Goal: Transaction & Acquisition: Purchase product/service

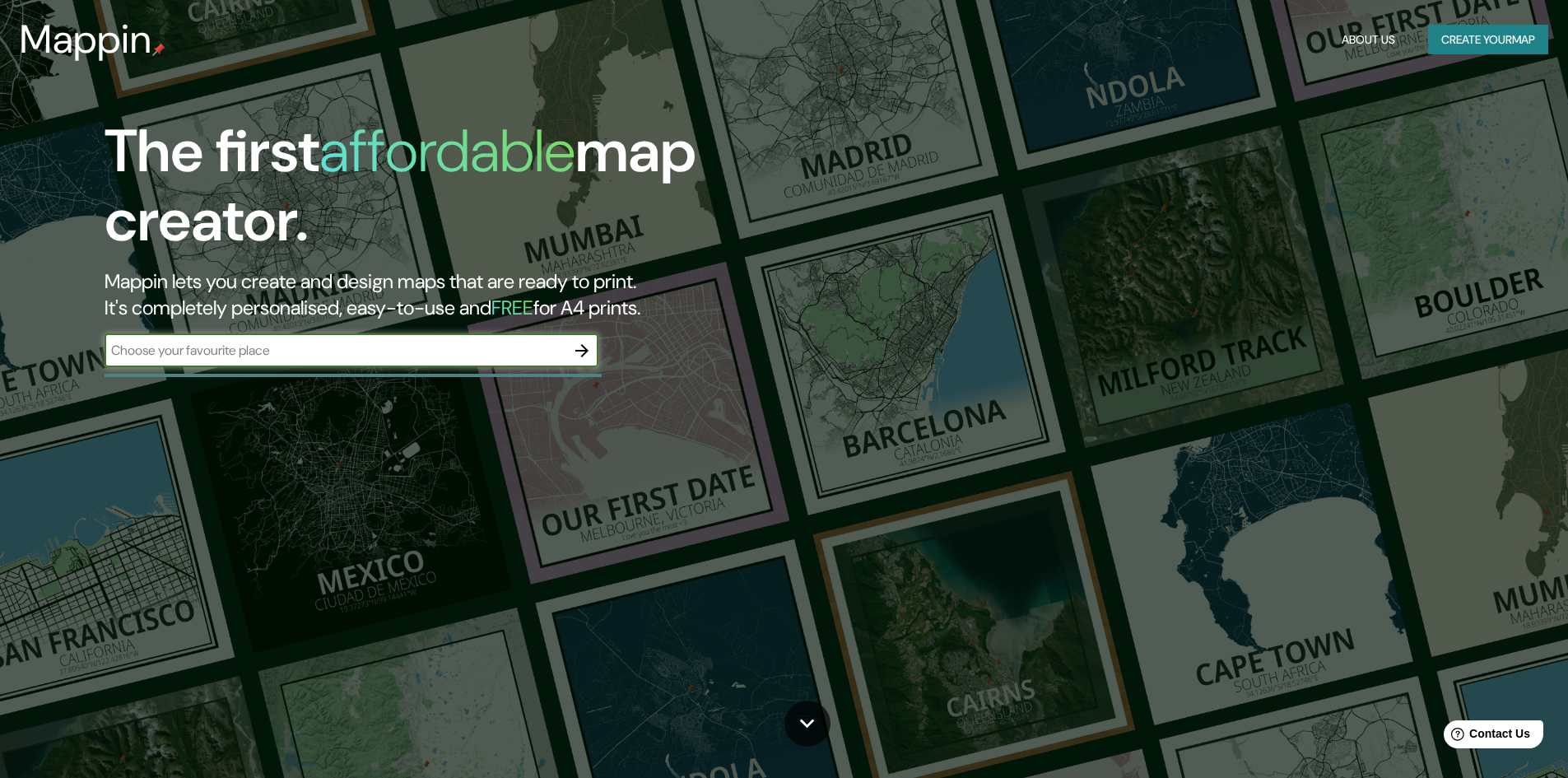
click at [296, 354] on input "text" at bounding box center [335, 350] width 461 height 19
type input "[GEOGRAPHIC_DATA]"
click at [579, 346] on icon "button" at bounding box center [581, 350] width 20 height 20
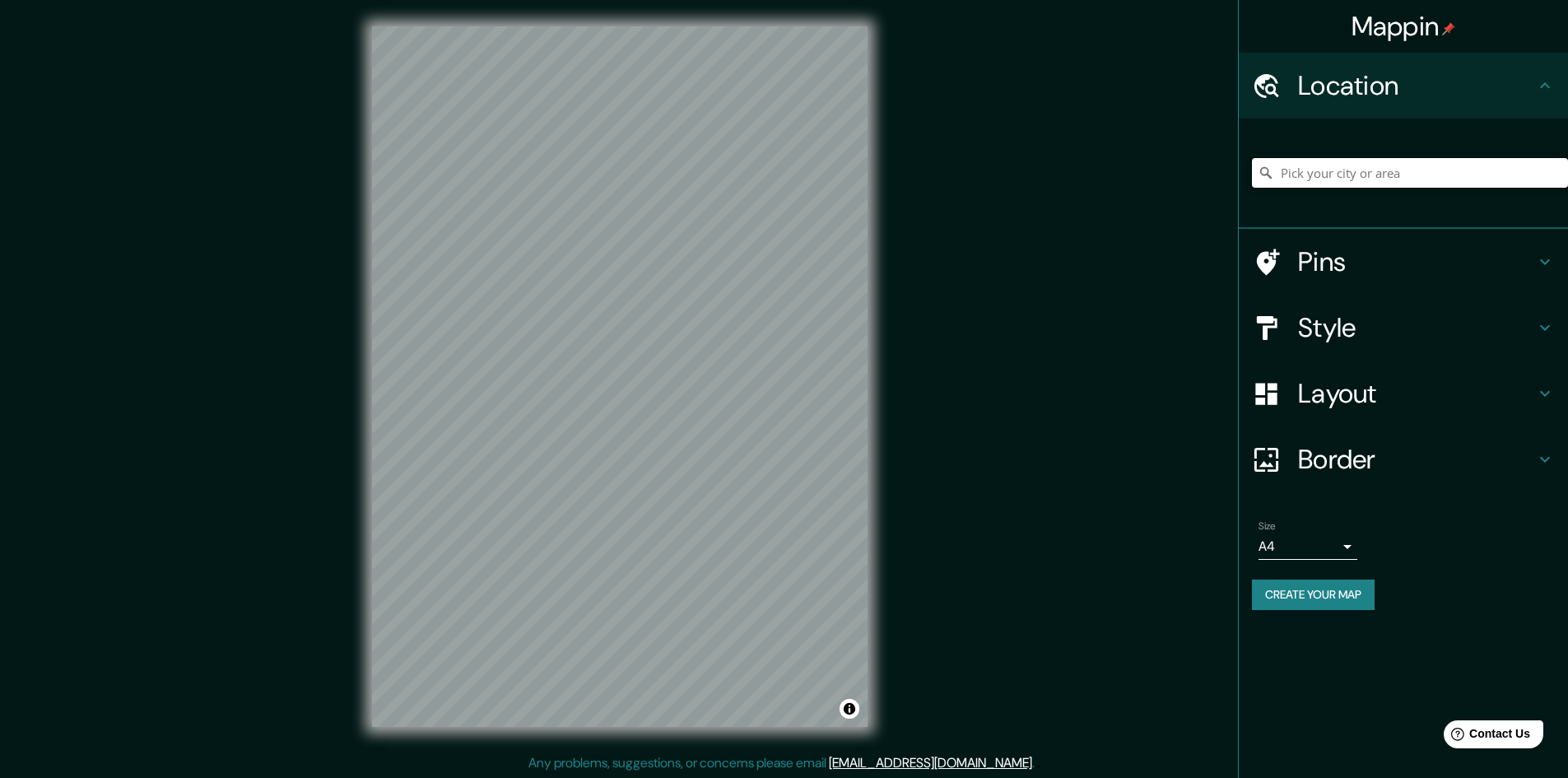
click at [1328, 171] on input "Pick your city or area" at bounding box center [1409, 173] width 316 height 30
type input "[GEOGRAPHIC_DATA], [GEOGRAPHIC_DATA], [GEOGRAPHIC_DATA]"
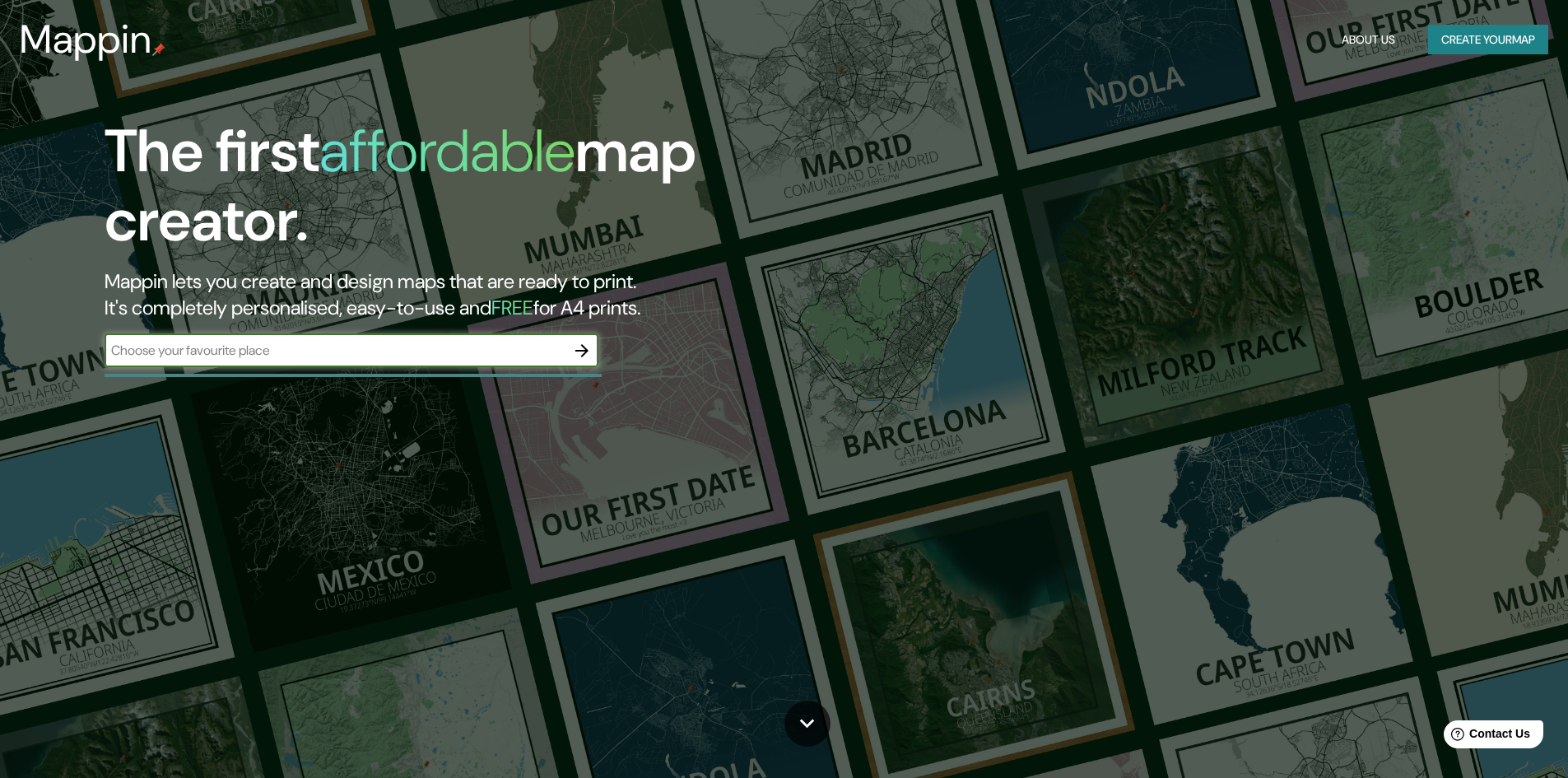
click at [452, 364] on div "​" at bounding box center [352, 350] width 494 height 33
type input "[GEOGRAPHIC_DATA]"
click at [585, 356] on icon "button" at bounding box center [581, 350] width 20 height 20
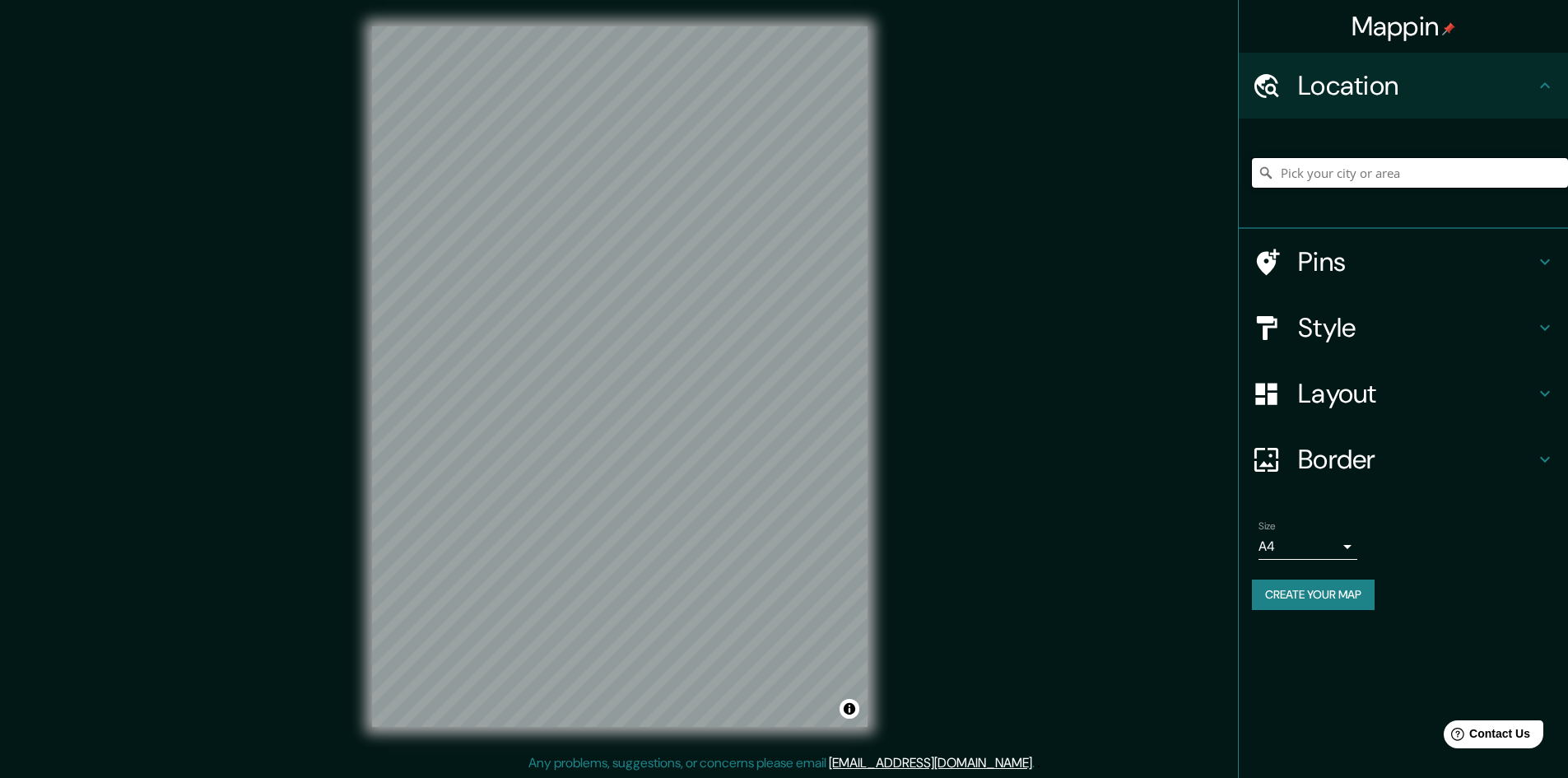
click at [1334, 178] on input "Pick your city or area" at bounding box center [1409, 173] width 316 height 30
type input "[GEOGRAPHIC_DATA], [GEOGRAPHIC_DATA], [GEOGRAPHIC_DATA]"
click at [1353, 312] on h4 "Style" at bounding box center [1417, 327] width 237 height 33
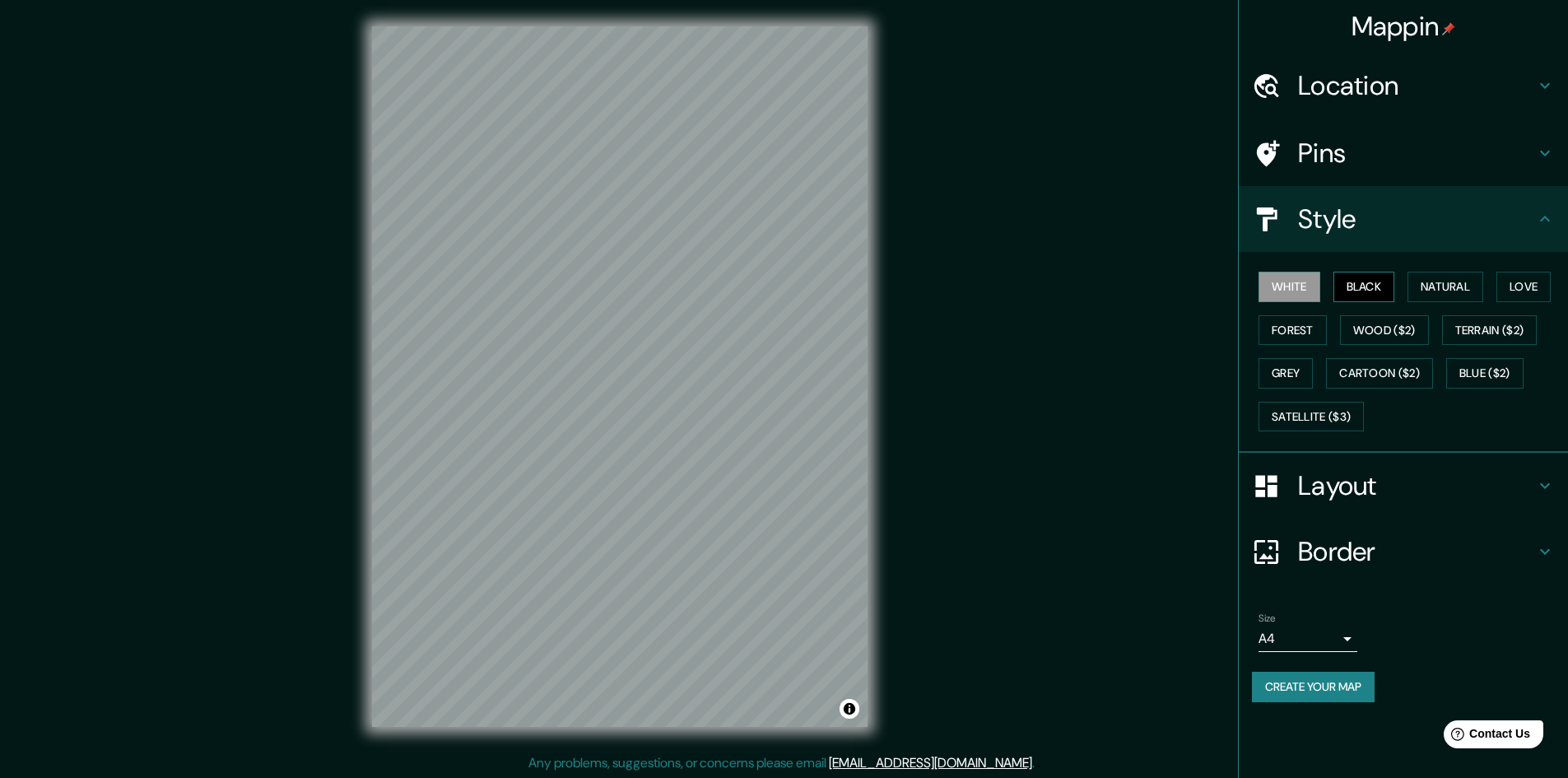
click at [1350, 291] on button "Black" at bounding box center [1365, 286] width 62 height 31
click at [1437, 291] on button "Natural" at bounding box center [1445, 286] width 76 height 31
click at [1535, 283] on button "Love" at bounding box center [1523, 286] width 54 height 31
click at [1448, 290] on button "Natural" at bounding box center [1445, 286] width 76 height 31
click at [1532, 294] on button "Love" at bounding box center [1523, 286] width 54 height 31
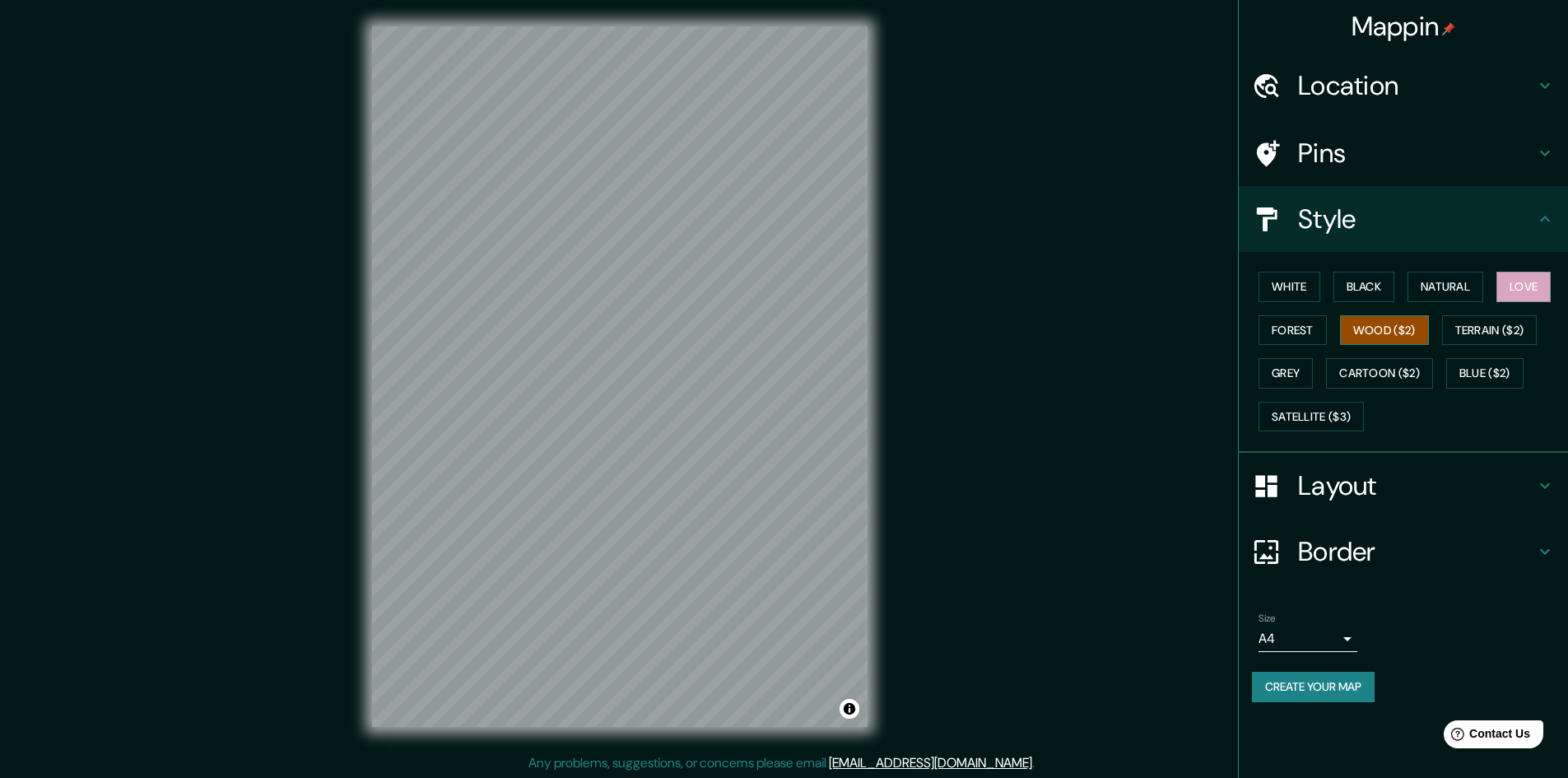
click at [1396, 331] on button "Wood ($2)" at bounding box center [1384, 330] width 89 height 31
click at [1301, 336] on button "Forest" at bounding box center [1292, 330] width 68 height 31
click at [1302, 375] on button "Grey" at bounding box center [1285, 373] width 54 height 31
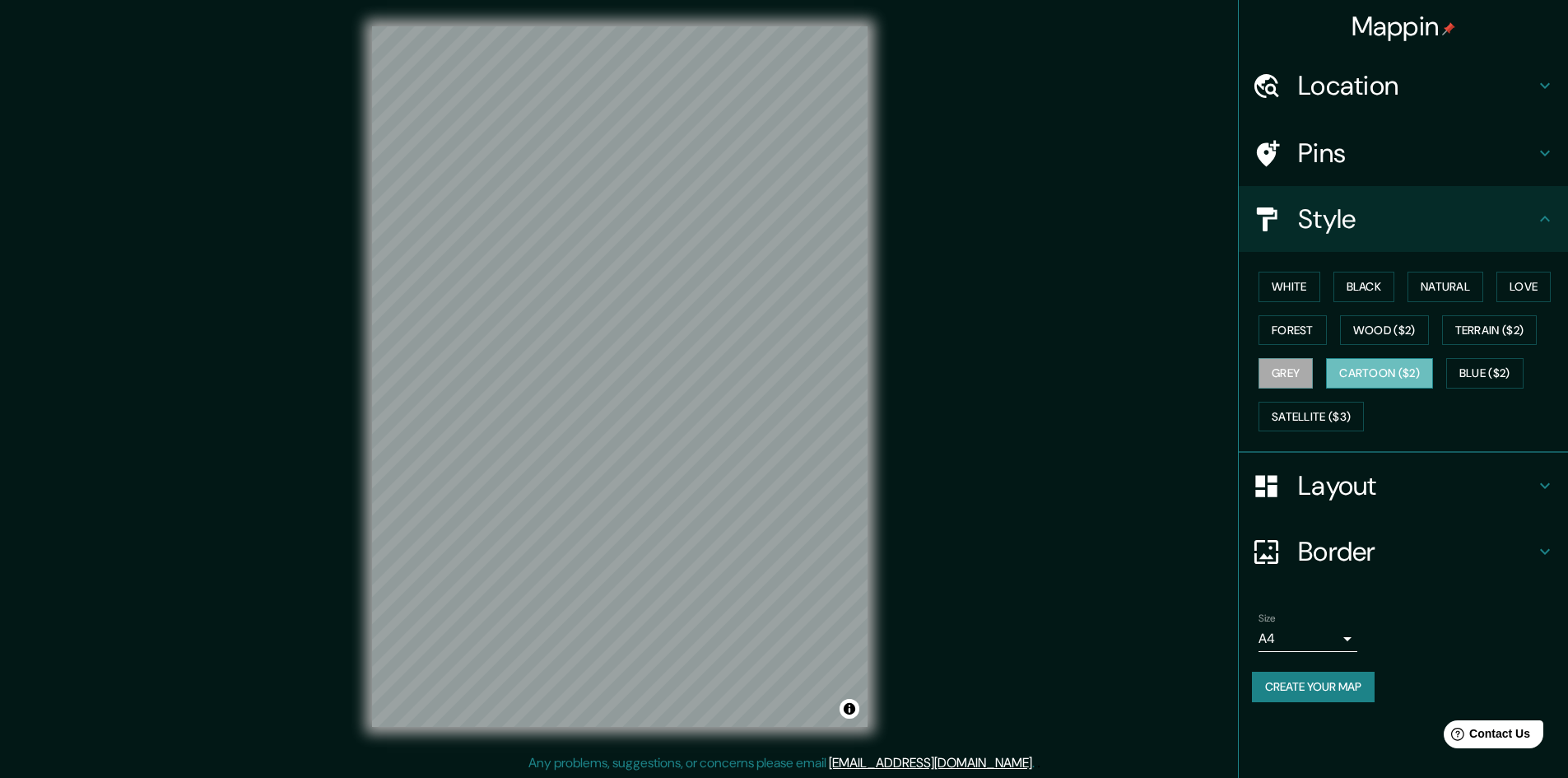
click at [1357, 373] on button "Cartoon ($2)" at bounding box center [1380, 373] width 107 height 31
click at [1469, 375] on button "Blue ($2)" at bounding box center [1485, 373] width 77 height 31
click at [1291, 284] on button "White" at bounding box center [1289, 286] width 62 height 31
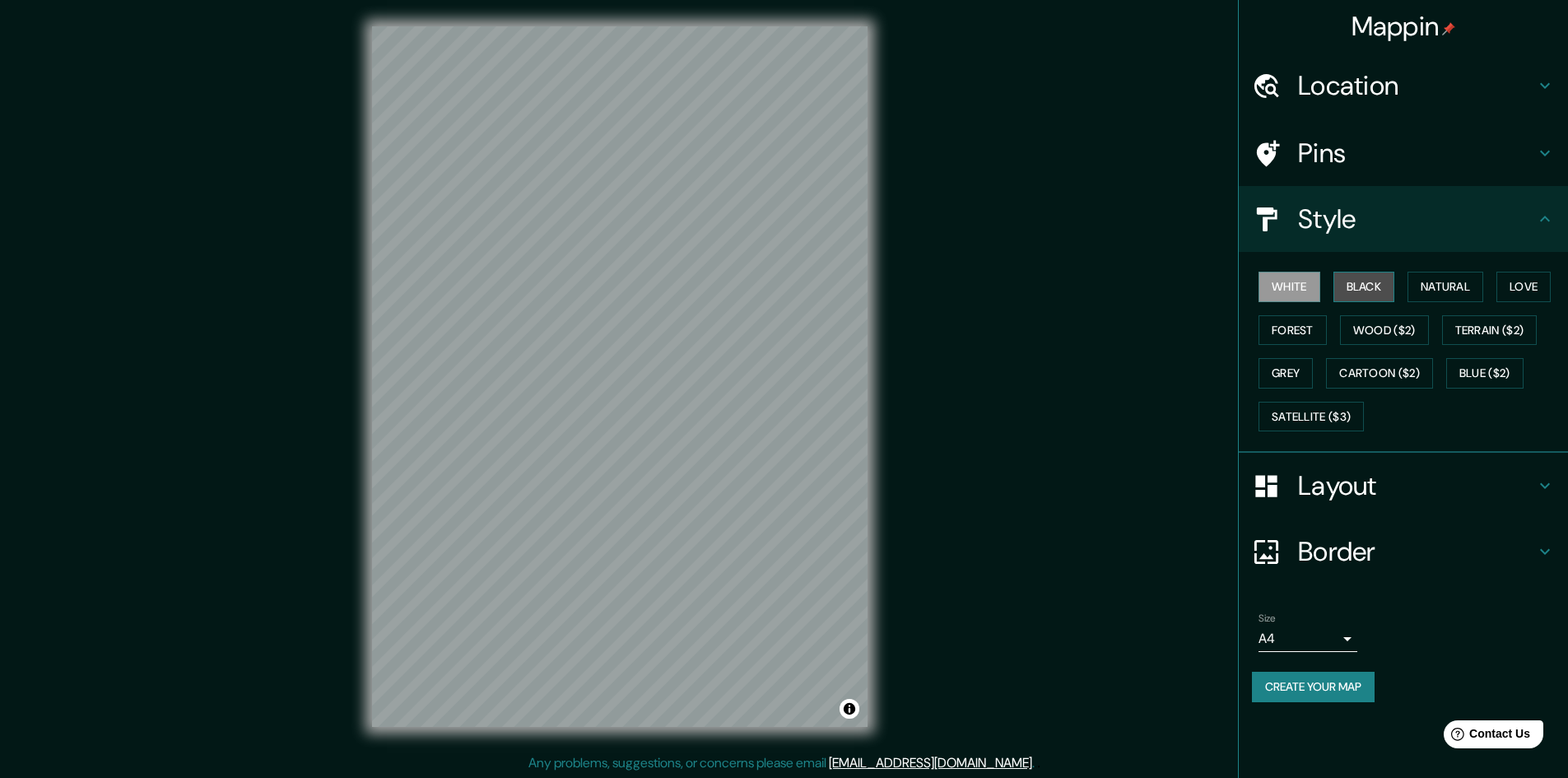
click at [1364, 281] on button "Black" at bounding box center [1365, 286] width 62 height 31
click at [1448, 298] on button "Natural" at bounding box center [1445, 286] width 76 height 31
